Goal: Register for event/course

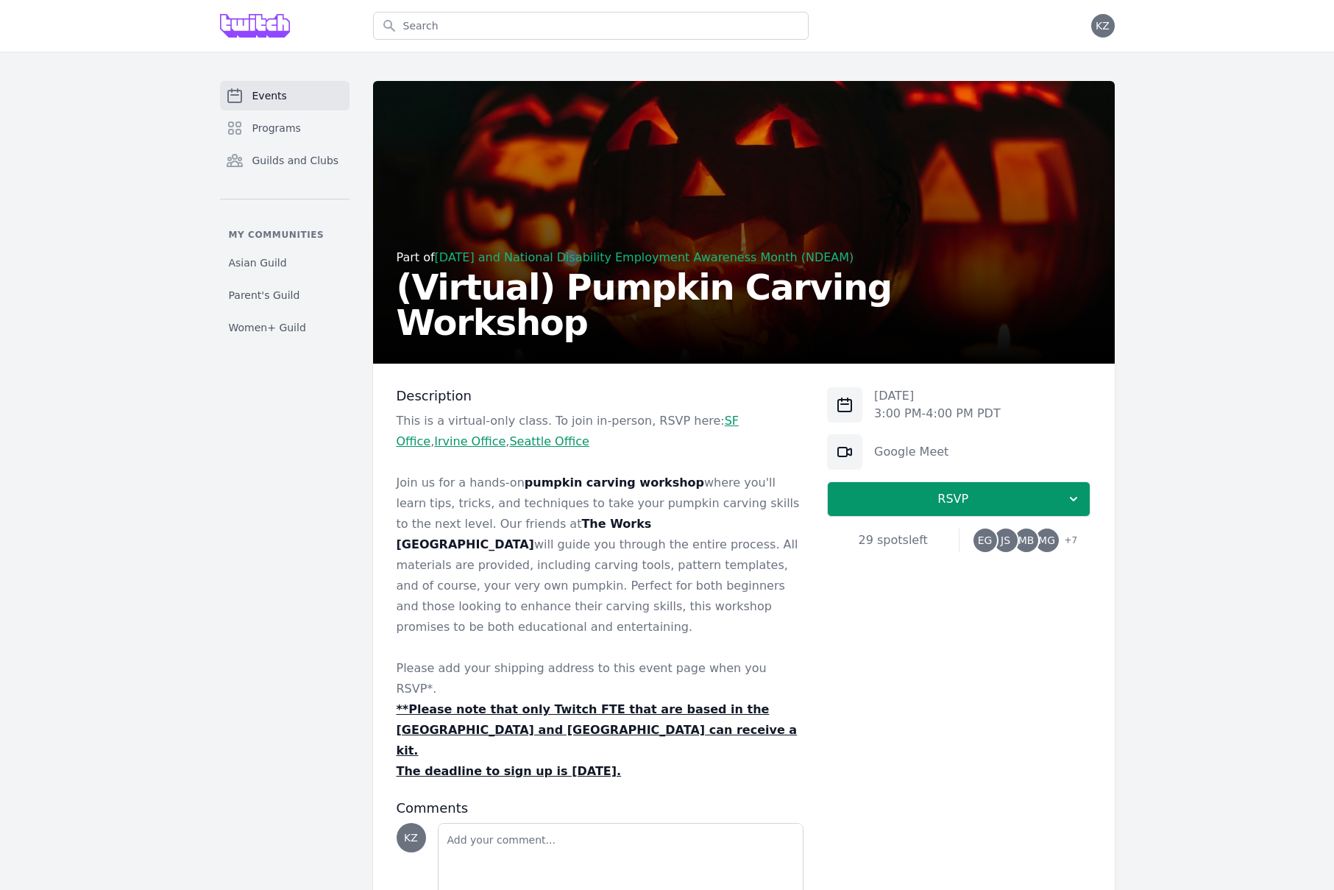
click at [998, 539] on span "JS" at bounding box center [1006, 540] width 24 height 24
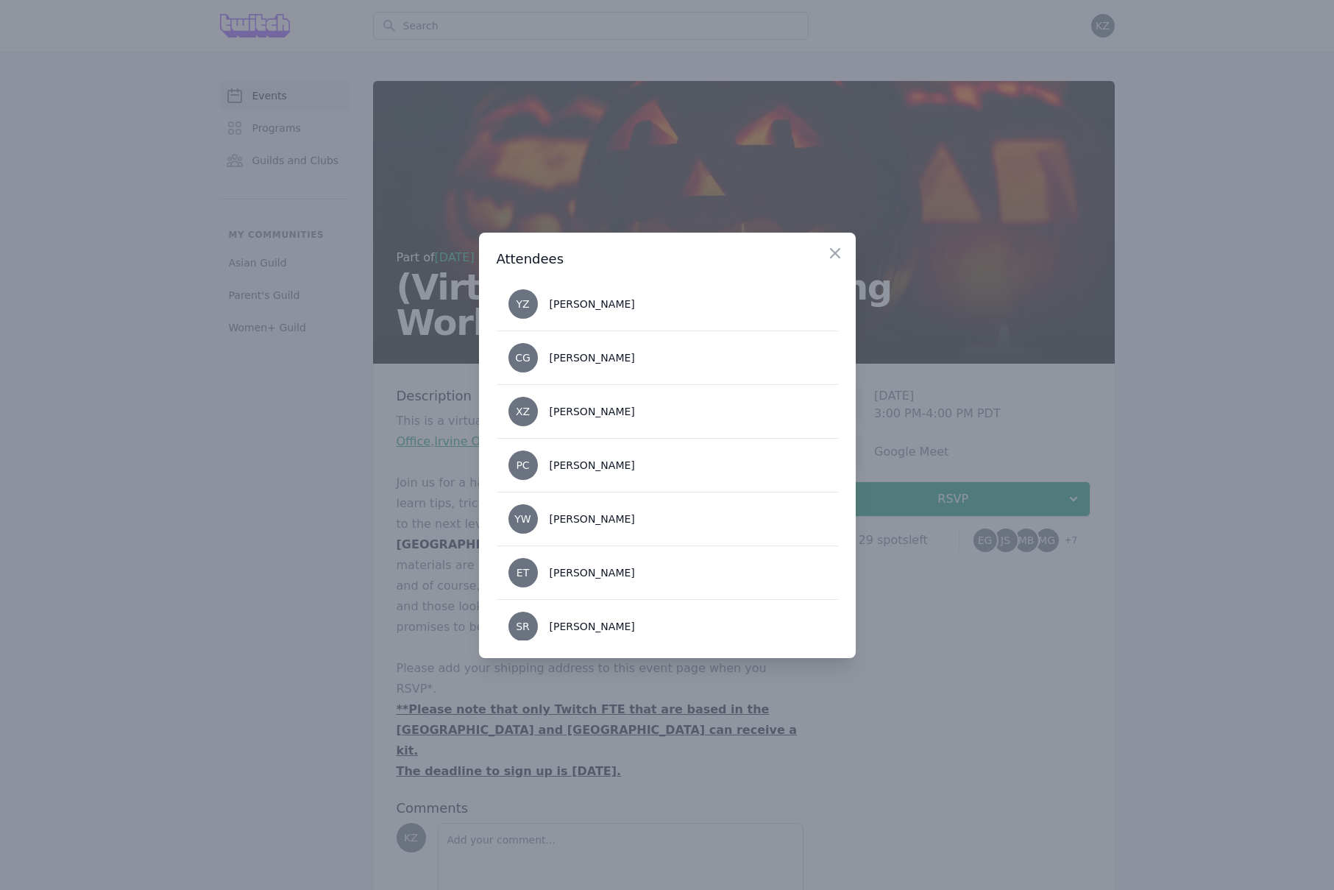
scroll to position [230, 0]
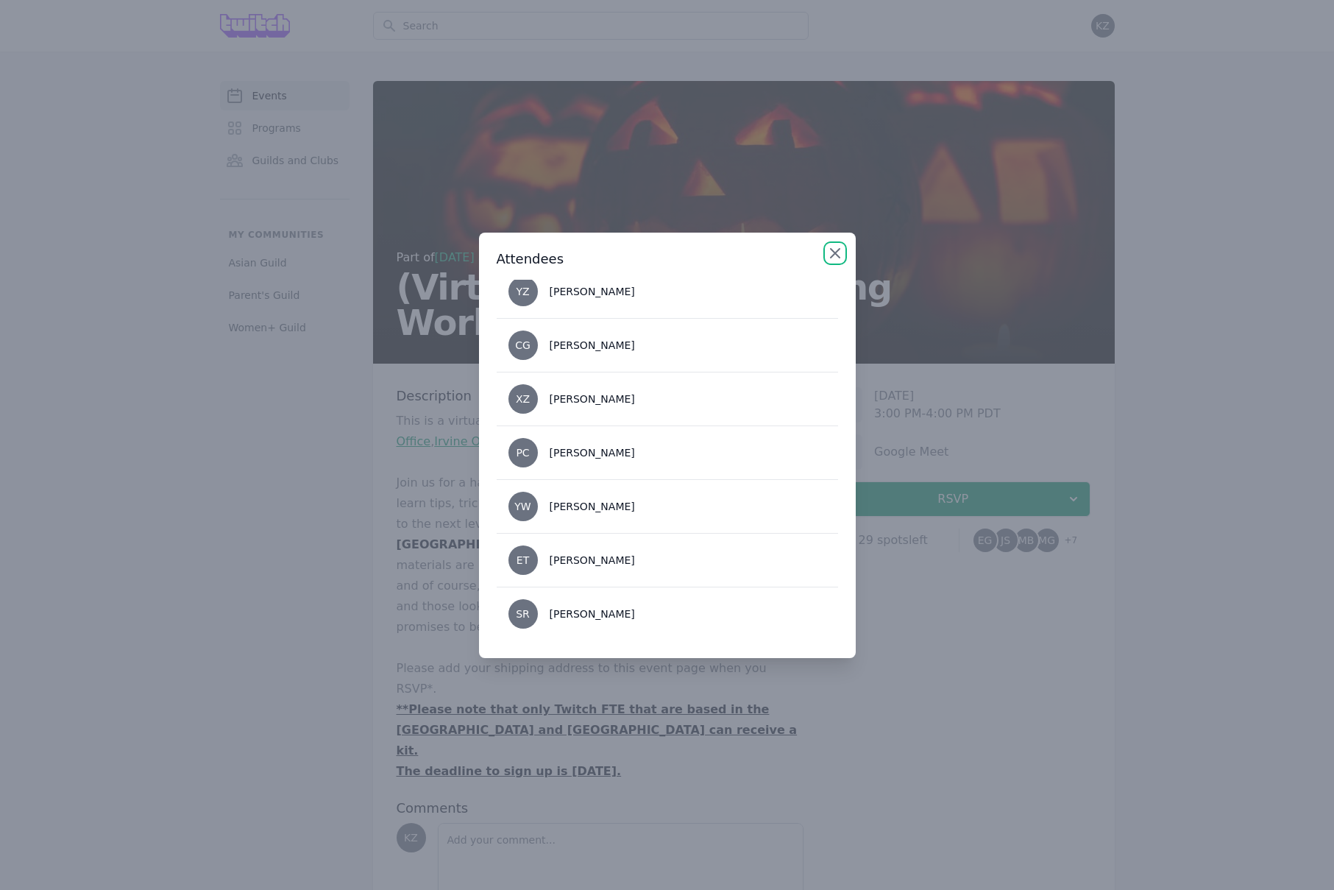
click at [834, 251] on icon "button" at bounding box center [835, 253] width 18 height 18
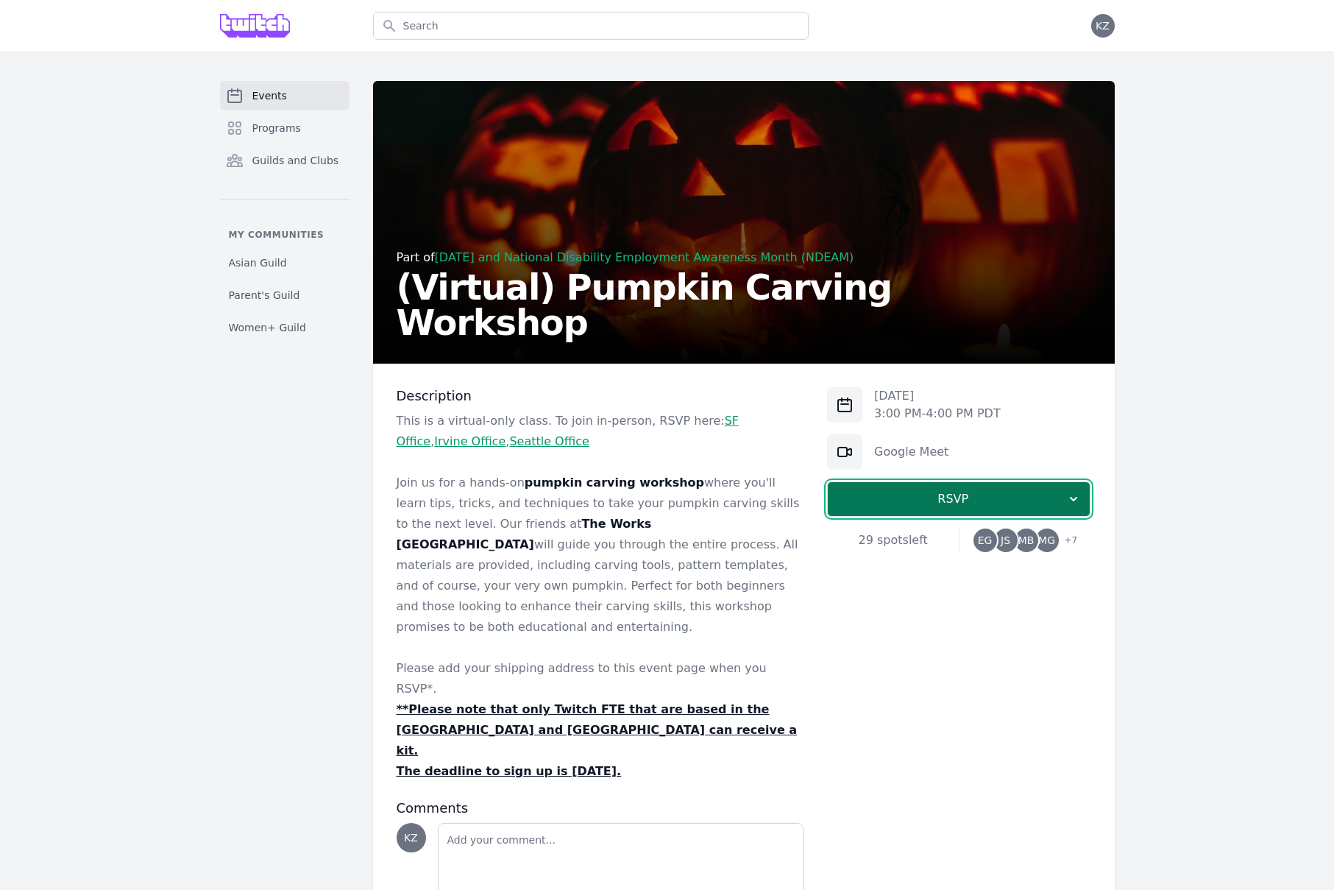
click at [977, 490] on span "RSVP" at bounding box center [953, 499] width 227 height 18
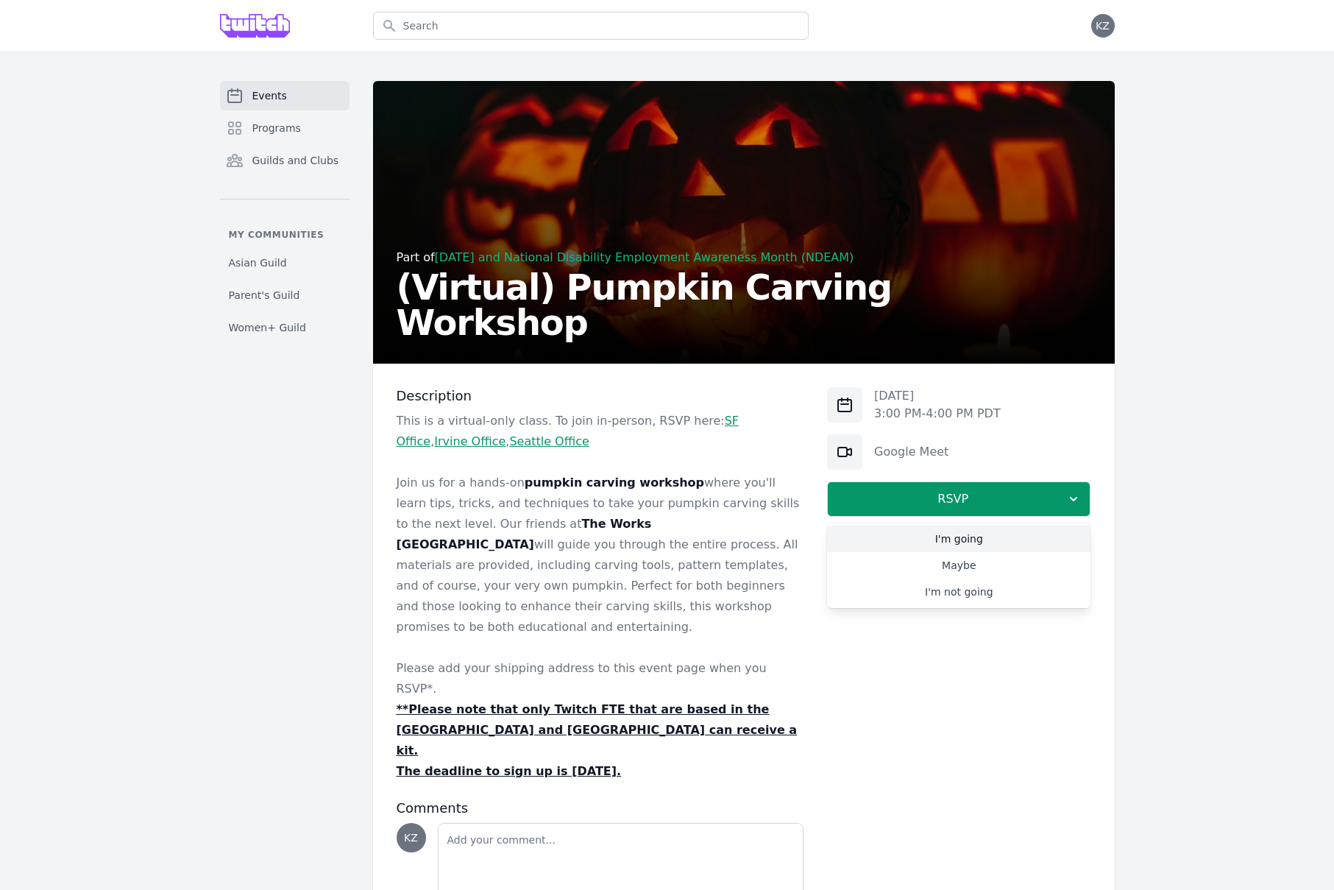
click at [961, 539] on link "I'm going" at bounding box center [958, 538] width 263 height 26
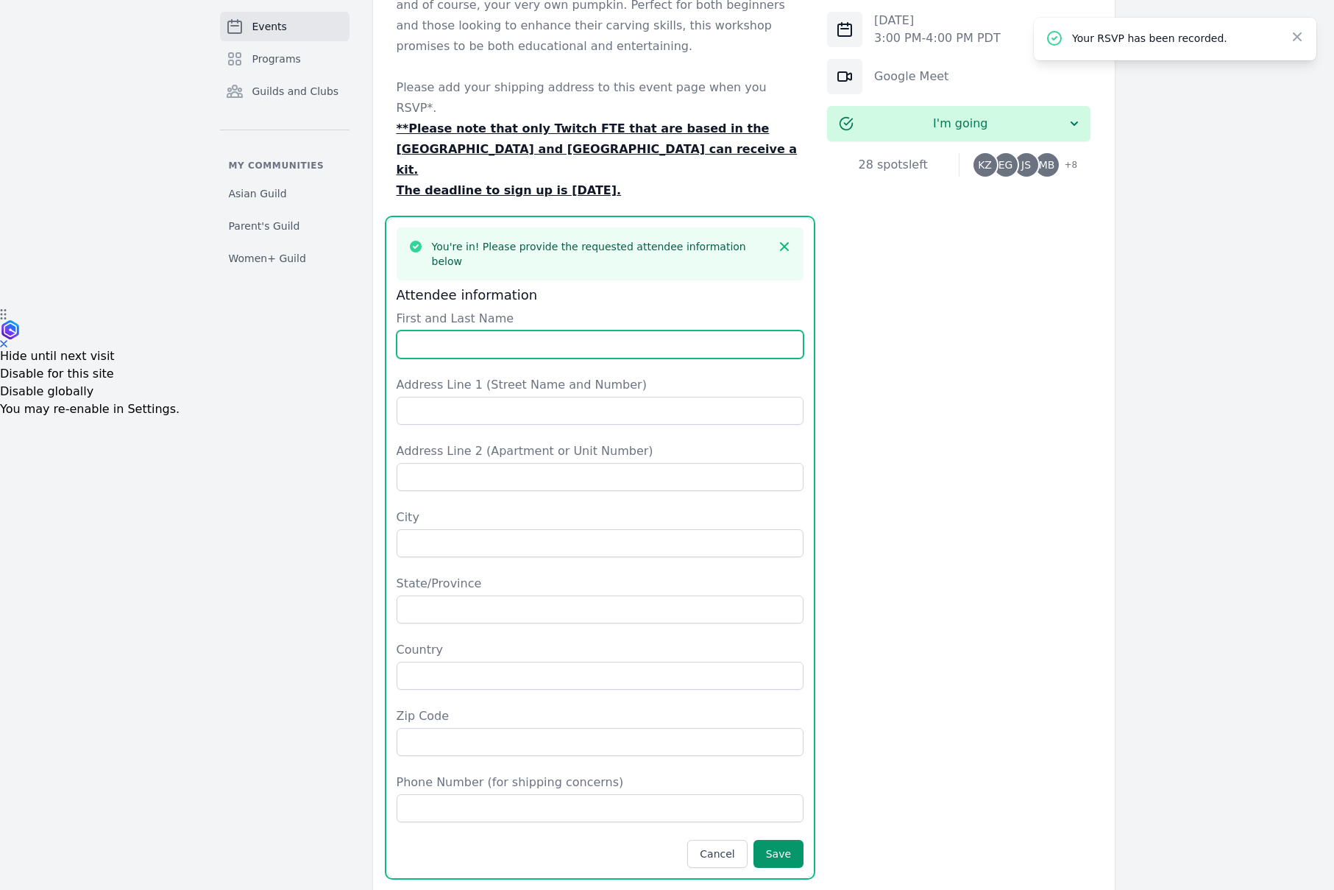
click at [516, 330] on input "First and Last Name" at bounding box center [601, 344] width 408 height 28
type input "[PERSON_NAME]"
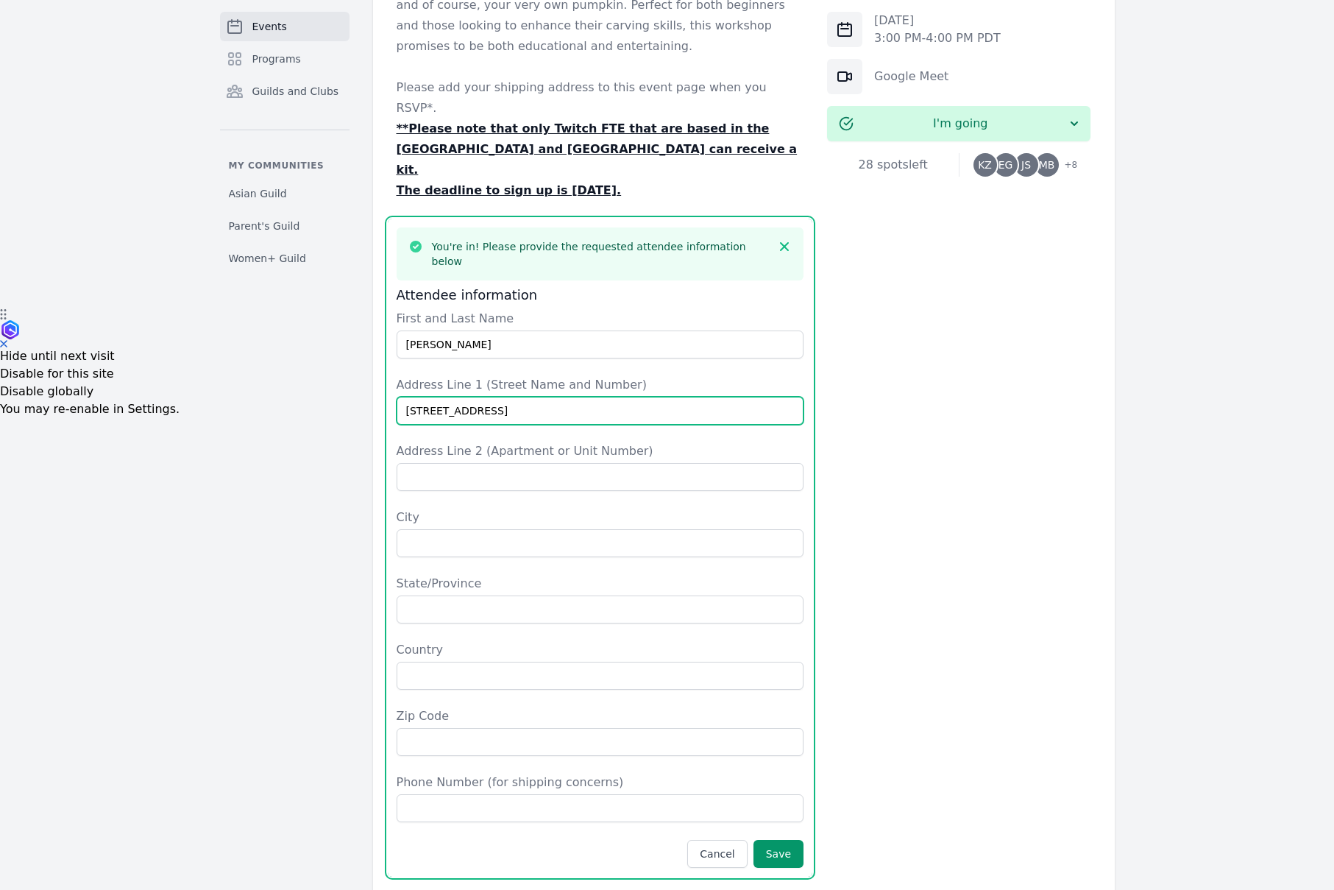
type input "[STREET_ADDRESS]"
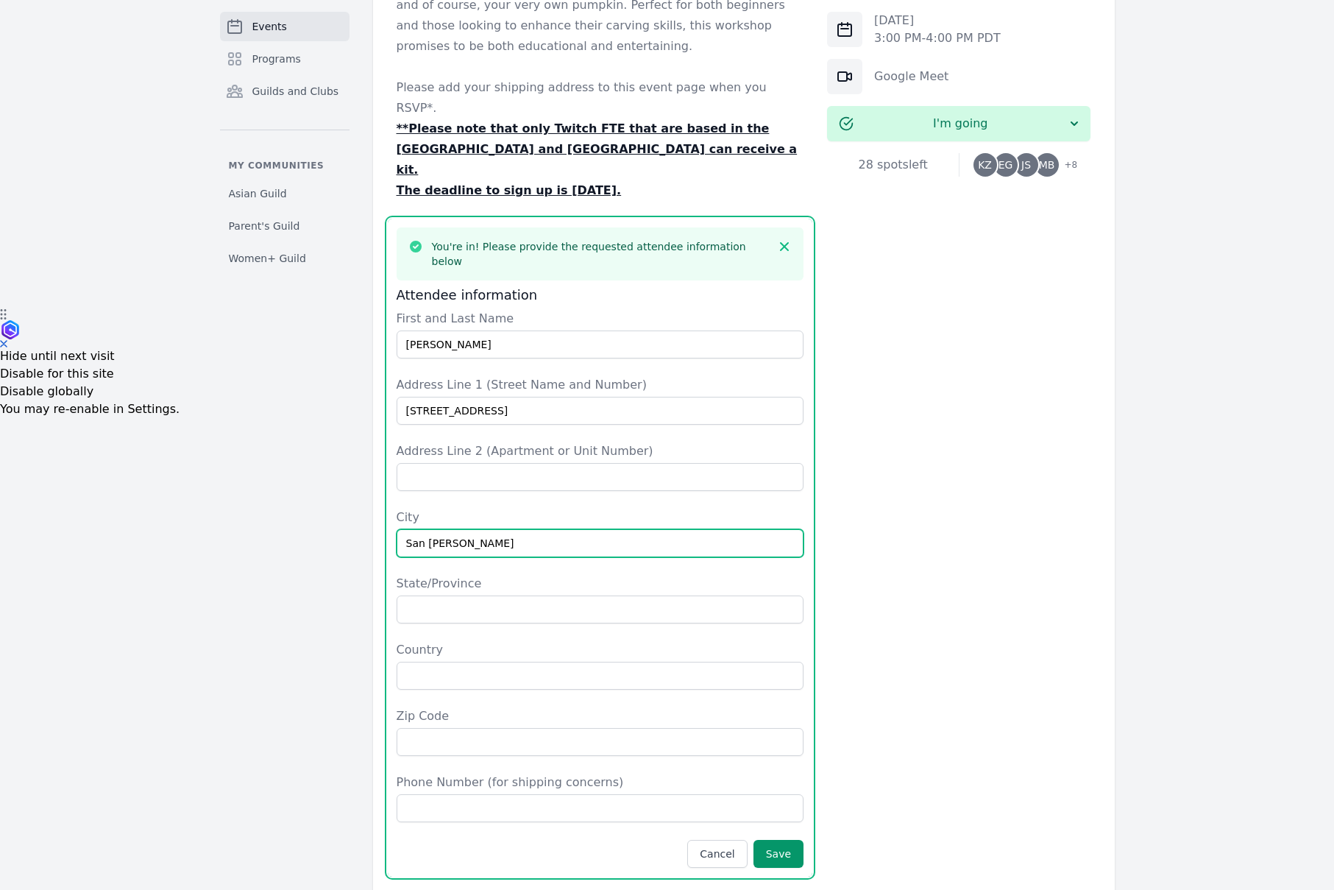
type input "San [PERSON_NAME]"
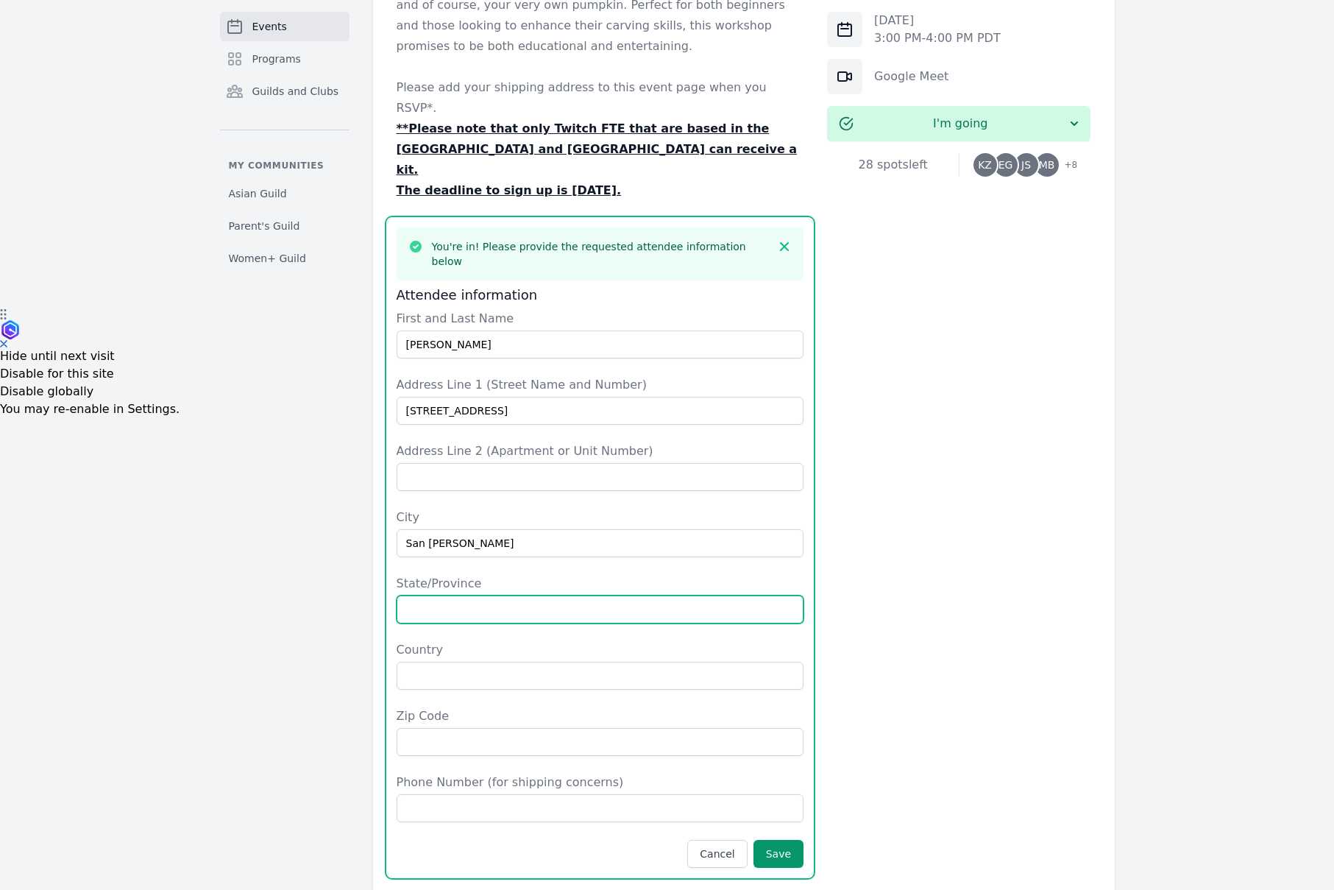
type input "c"
type input "CA"
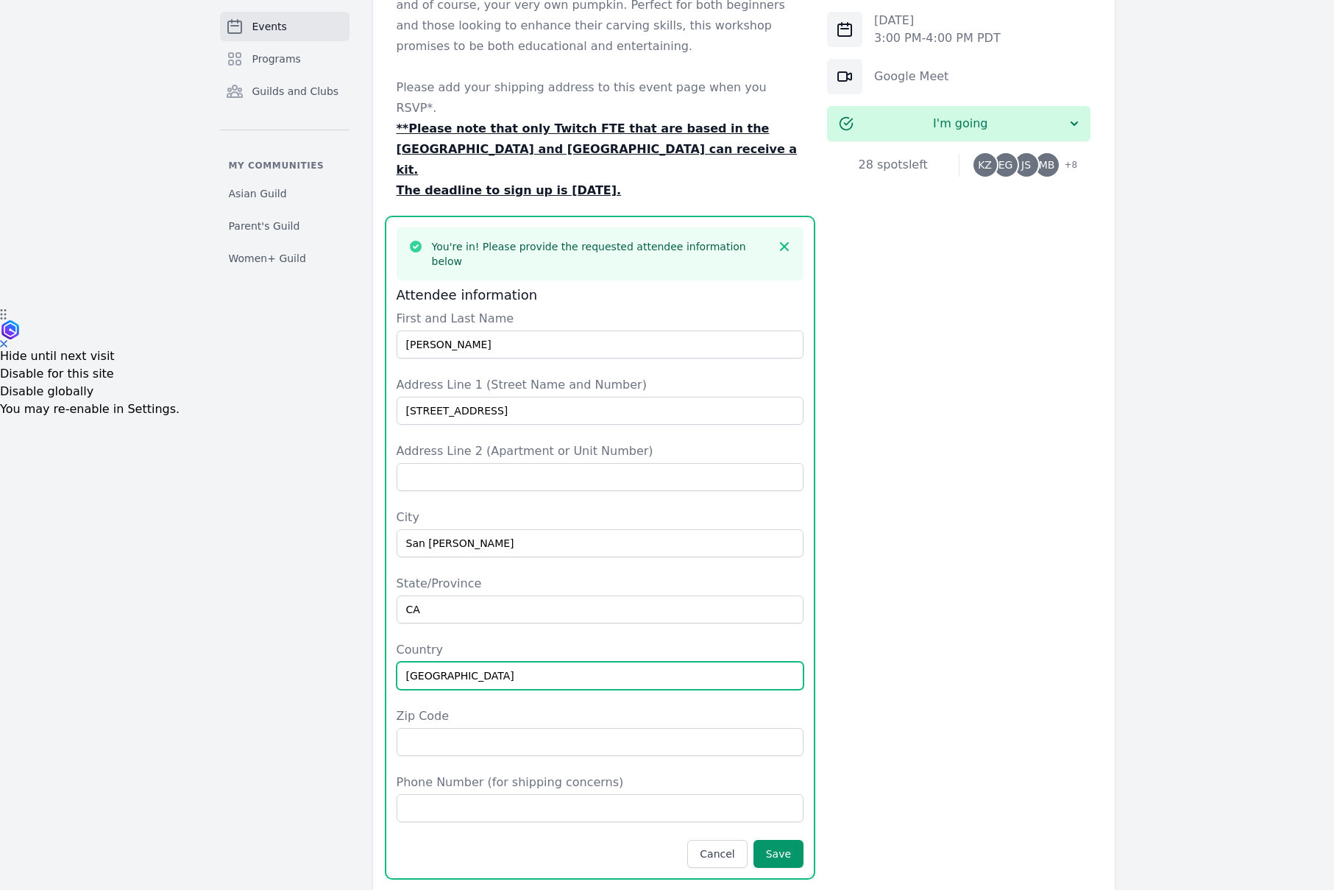
type input "[GEOGRAPHIC_DATA]"
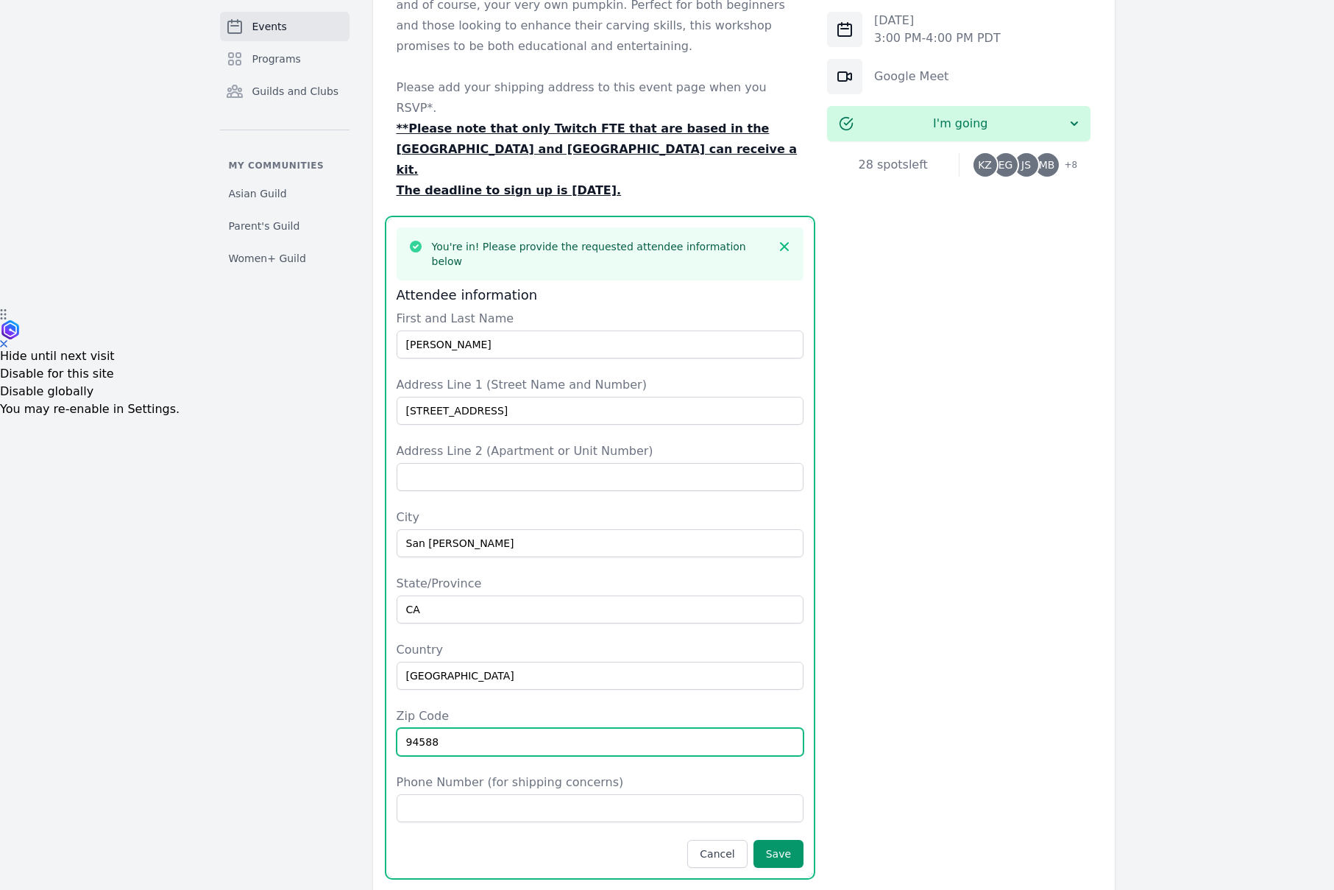
type input "94588"
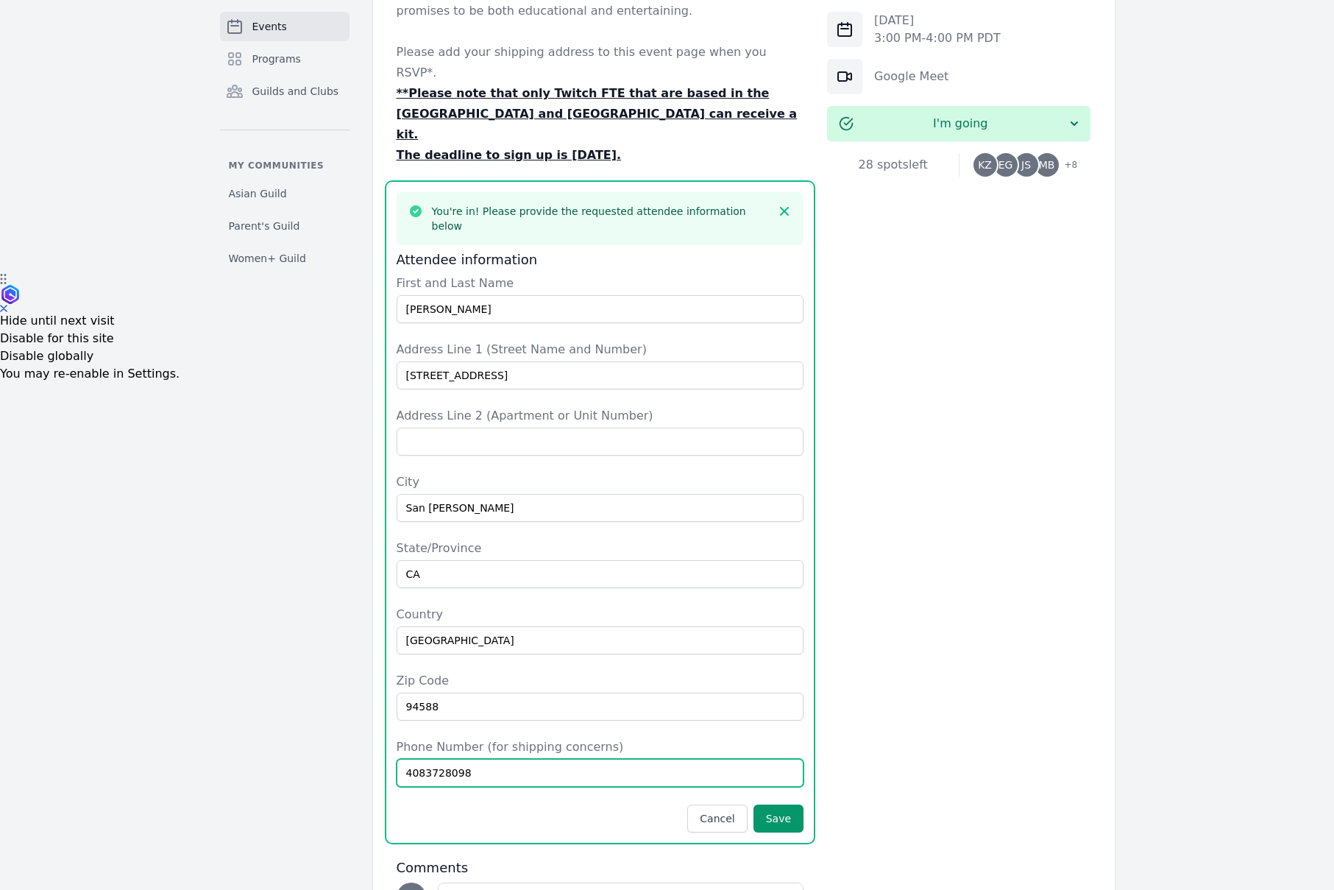
scroll to position [646, 0]
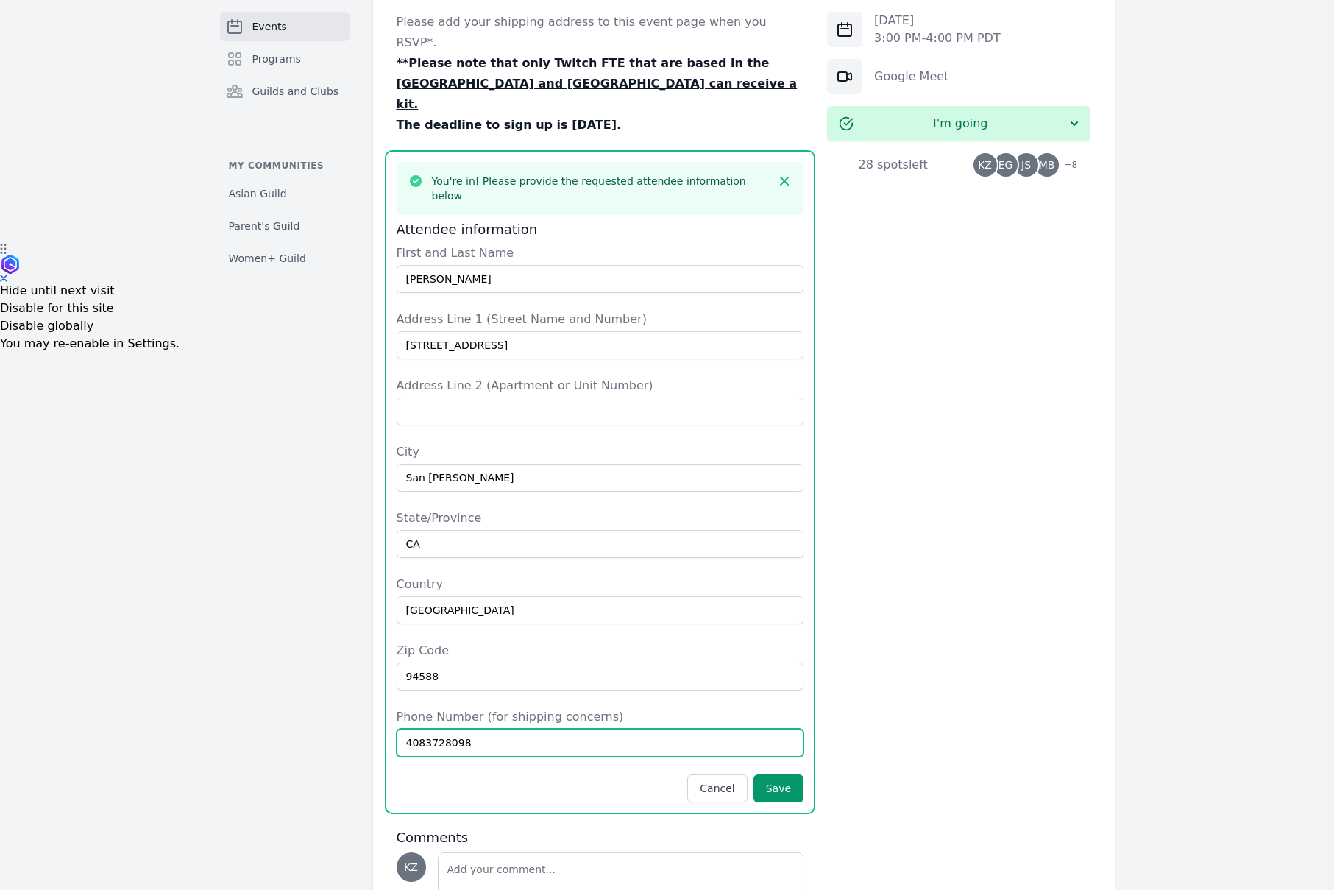
type input "4083728098"
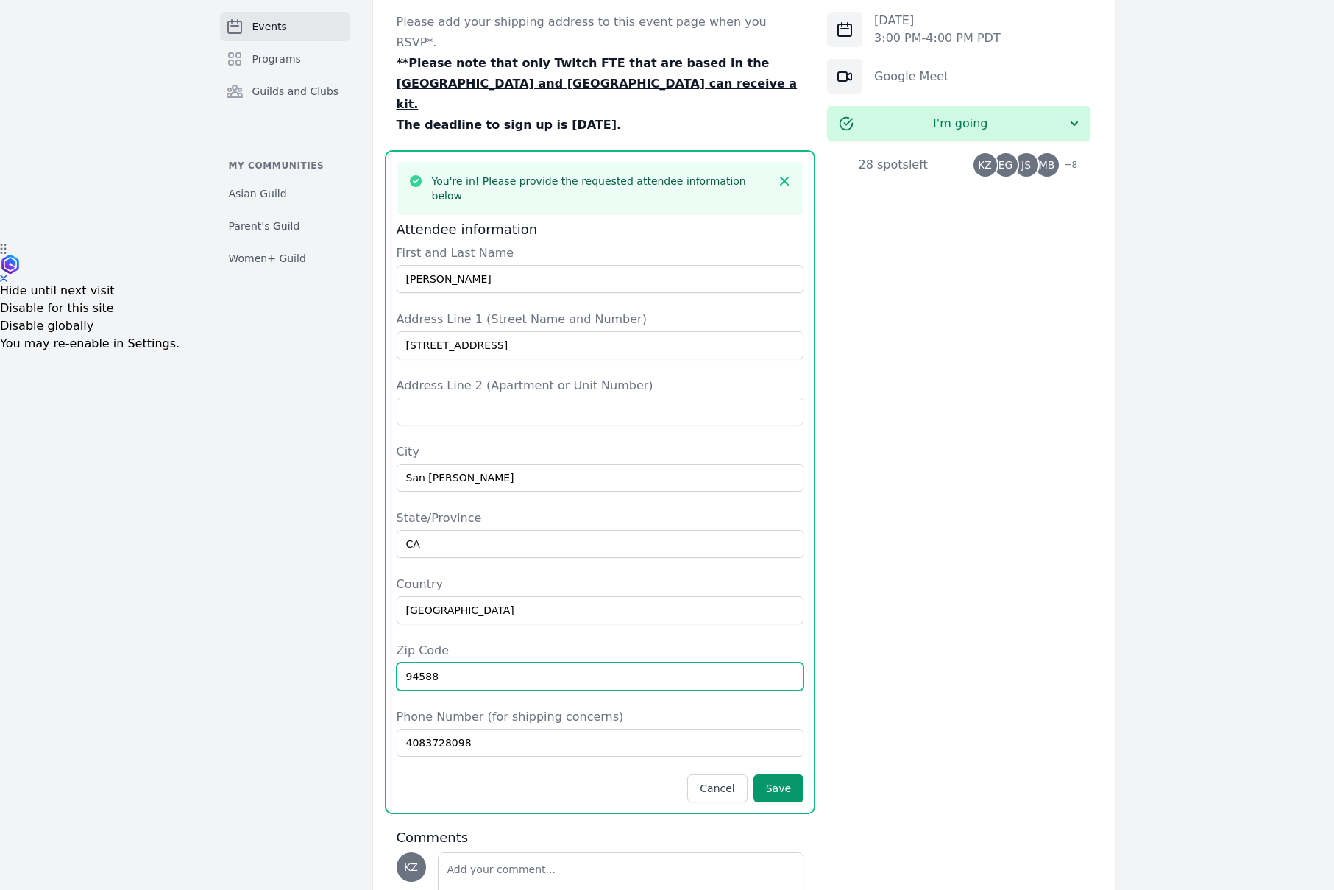
click at [460, 662] on input "94588" at bounding box center [601, 676] width 408 height 28
type input "94583"
click at [790, 774] on button "Save" at bounding box center [779, 788] width 50 height 28
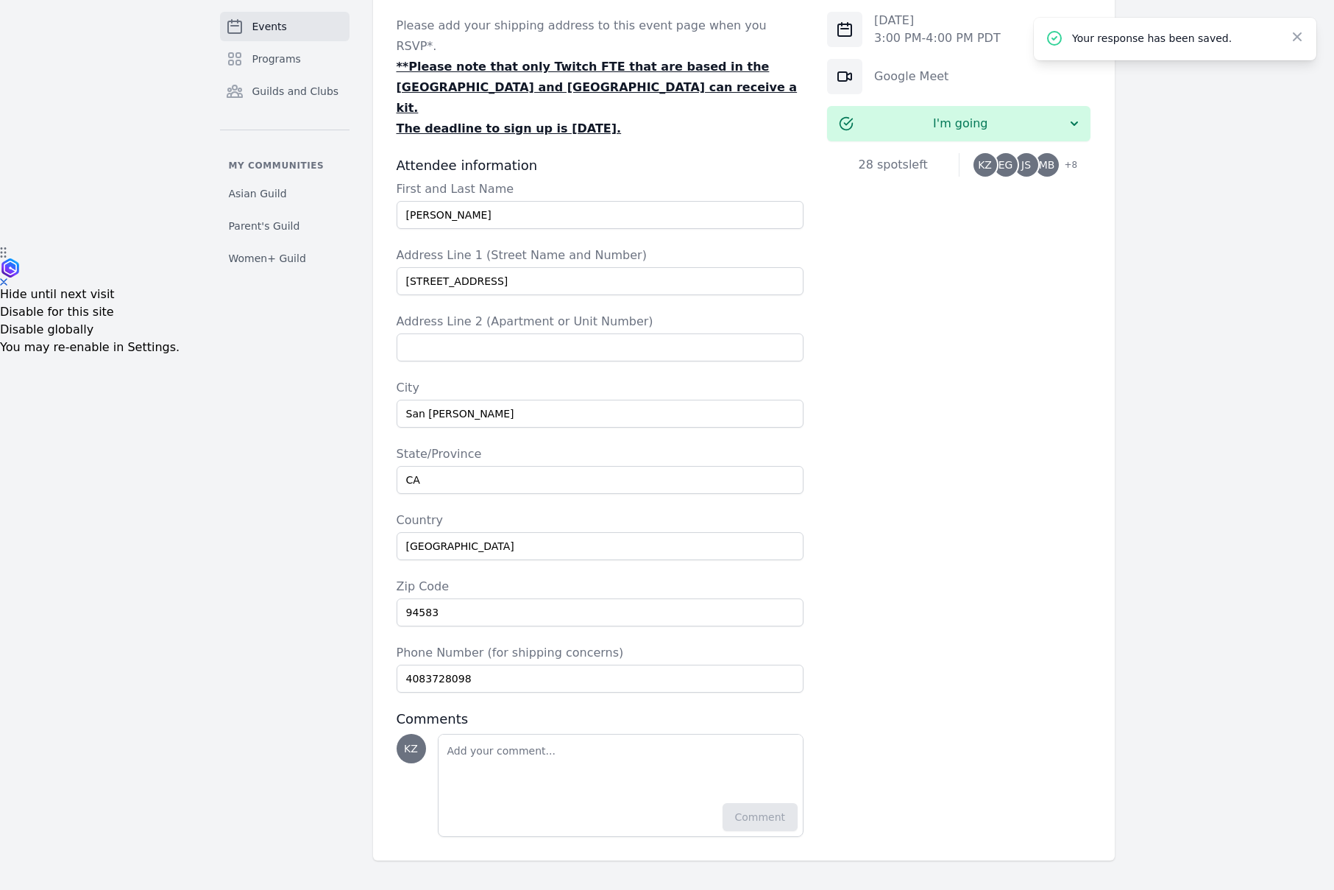
scroll to position [581, 0]
